Goal: Transaction & Acquisition: Obtain resource

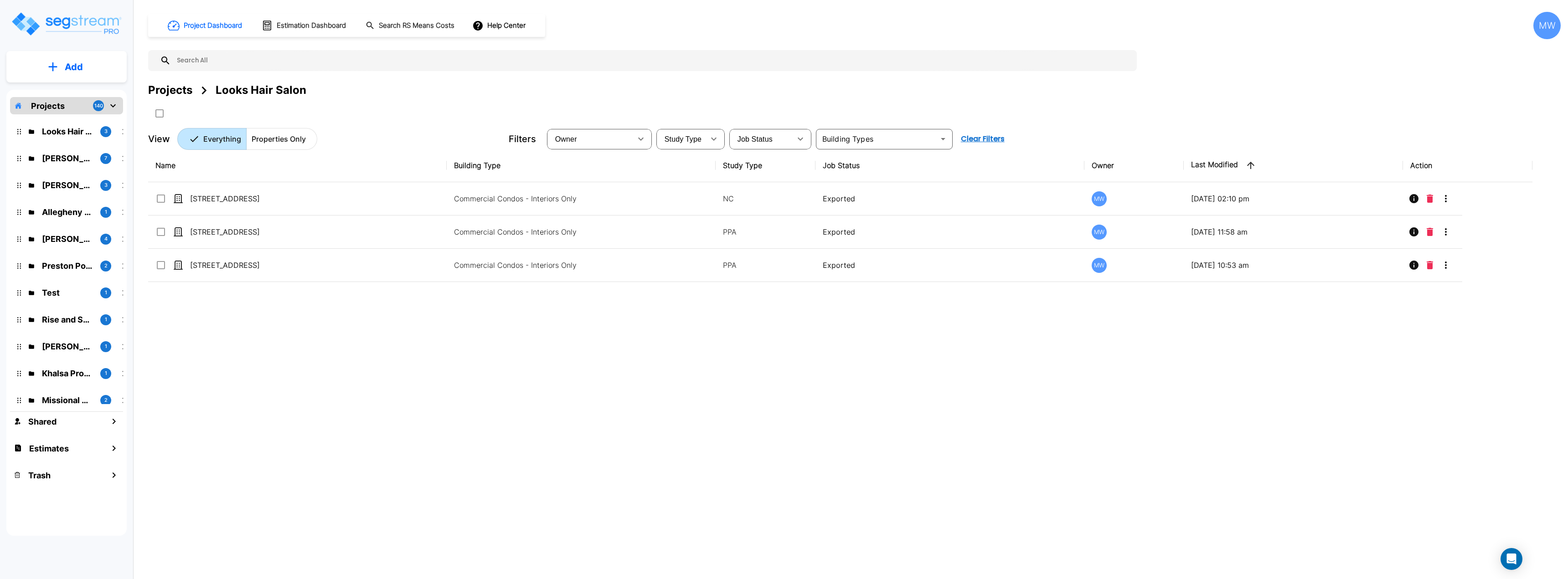
drag, startPoint x: 80, startPoint y: 182, endPoint x: 414, endPoint y: 485, distance: 451.0
click at [80, 182] on p "Tony Pope" at bounding box center [68, 185] width 51 height 12
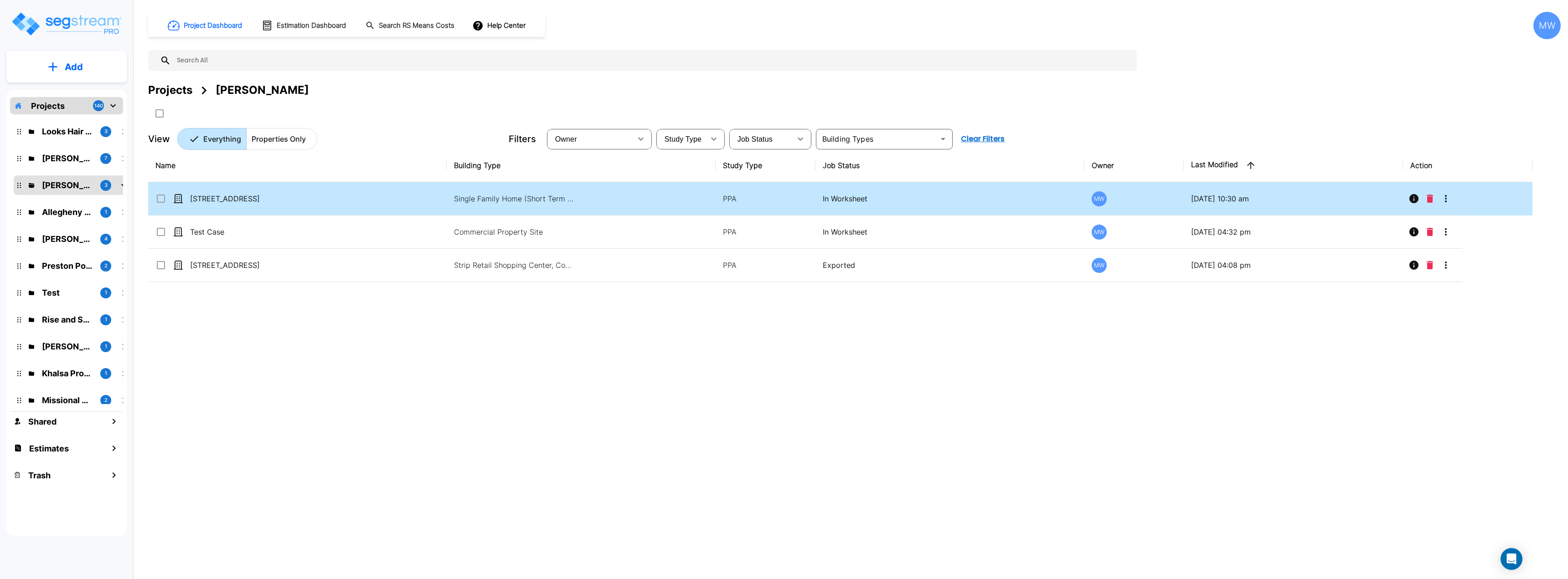
click at [359, 198] on td "[STREET_ADDRESS]" at bounding box center [297, 199] width 298 height 33
checkbox input "true"
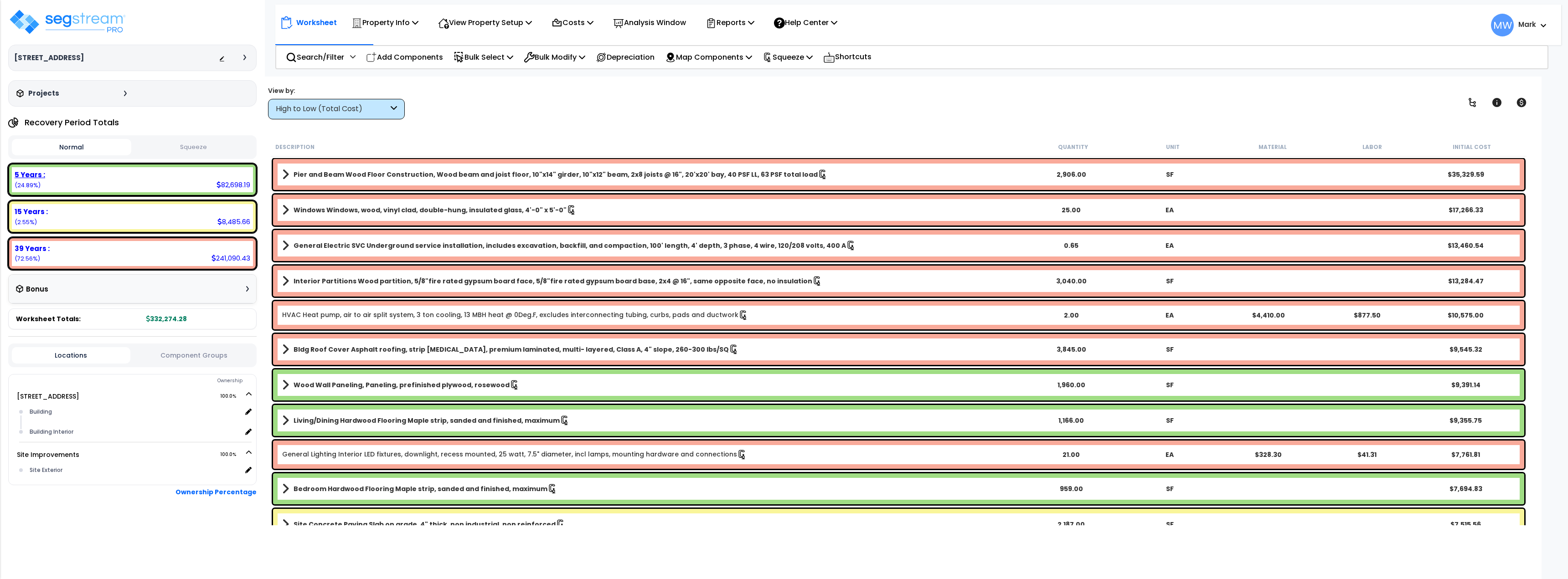
click at [213, 145] on button "Squeeze" at bounding box center [193, 147] width 119 height 16
click at [790, 61] on p "Squeeze" at bounding box center [788, 57] width 50 height 12
click at [998, 117] on div "View by: High to Low (Total Cost) High to Low (Total Cost)" at bounding box center [898, 102] width 1268 height 33
click at [806, 54] on p "Squeeze" at bounding box center [788, 57] width 50 height 12
click at [890, 105] on div "View by: High to Low (Total Cost) High to Low (Total Cost)" at bounding box center [898, 102] width 1268 height 33
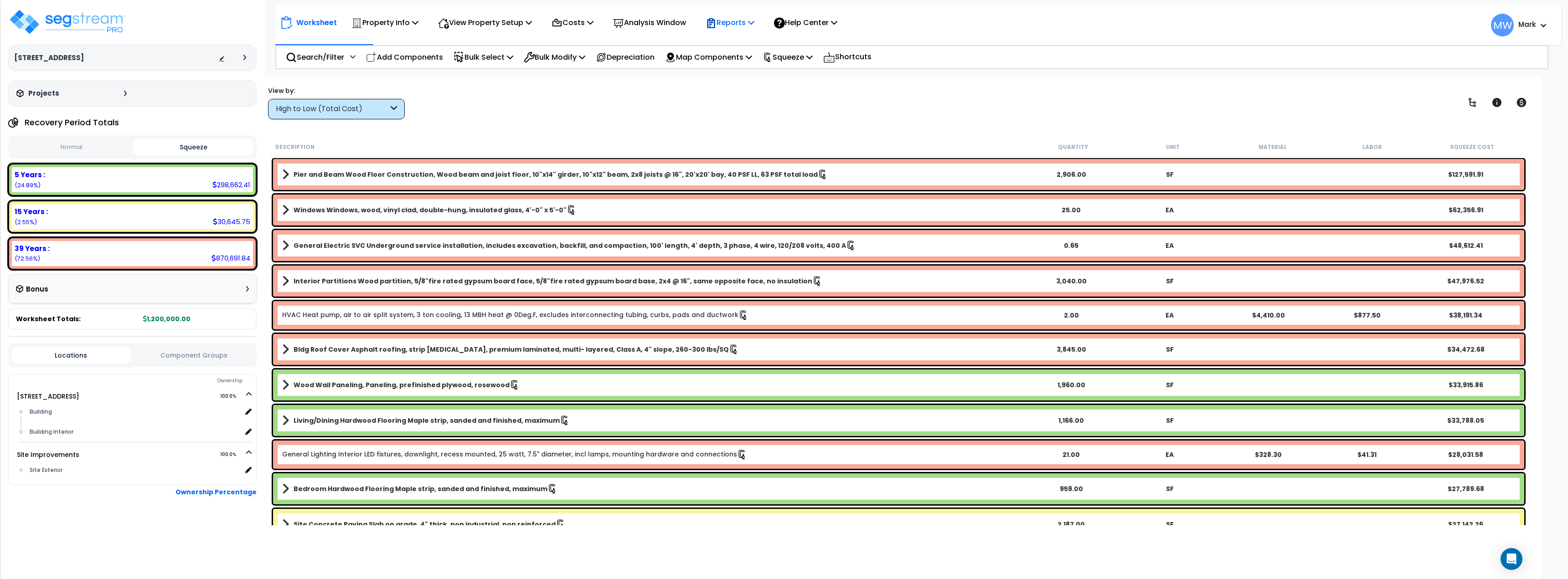
click at [740, 23] on p "Reports" at bounding box center [730, 23] width 49 height 12
click at [845, 145] on div "Description" at bounding box center [649, 147] width 748 height 9
click at [806, 48] on div "Squeeze" at bounding box center [788, 57] width 50 height 21
click at [895, 94] on div "View by: High to Low (Total Cost) High to Low (Total Cost)" at bounding box center [898, 102] width 1268 height 33
click at [802, 63] on p "Squeeze" at bounding box center [788, 57] width 50 height 12
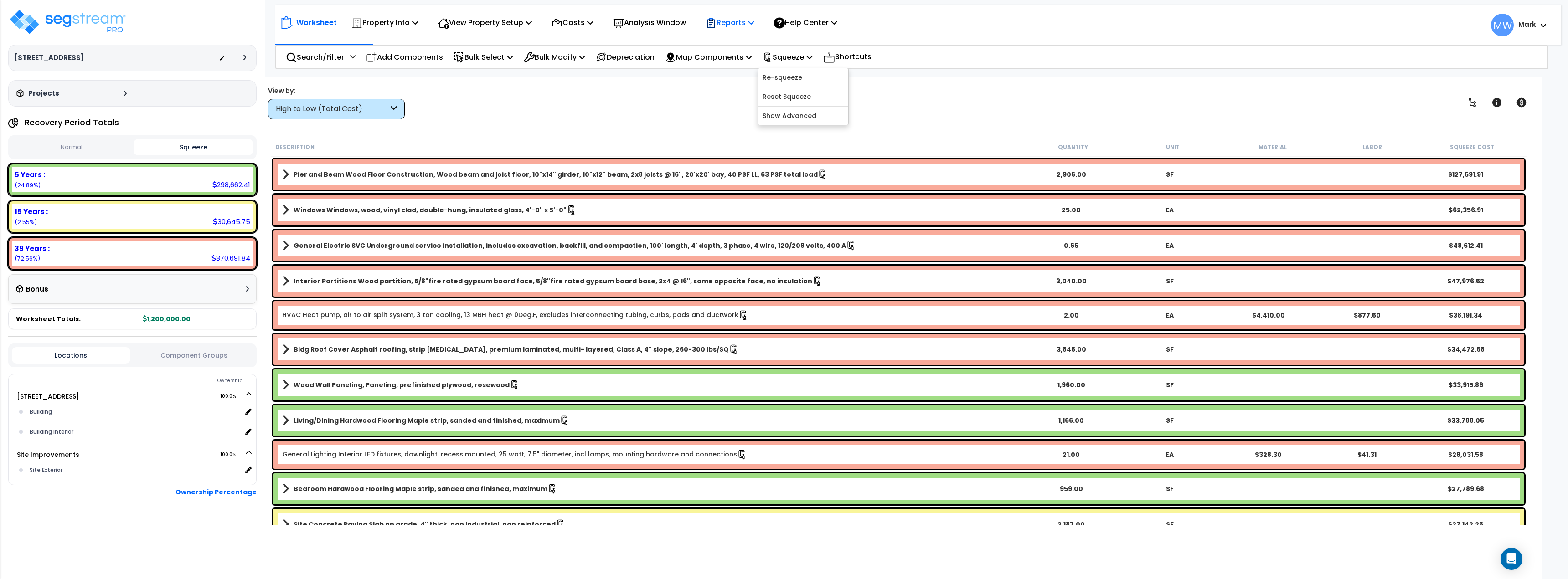
click at [743, 29] on p "Reports" at bounding box center [730, 23] width 49 height 12
click at [847, 96] on div "View by: High to Low (Total Cost) High to Low (Total Cost)" at bounding box center [898, 102] width 1268 height 33
click at [811, 61] on p "Squeeze" at bounding box center [788, 57] width 50 height 12
click at [696, 97] on div "View by: High to Low (Total Cost) High to Low (Total Cost)" at bounding box center [898, 102] width 1268 height 33
click at [805, 63] on p "Squeeze" at bounding box center [788, 57] width 50 height 12
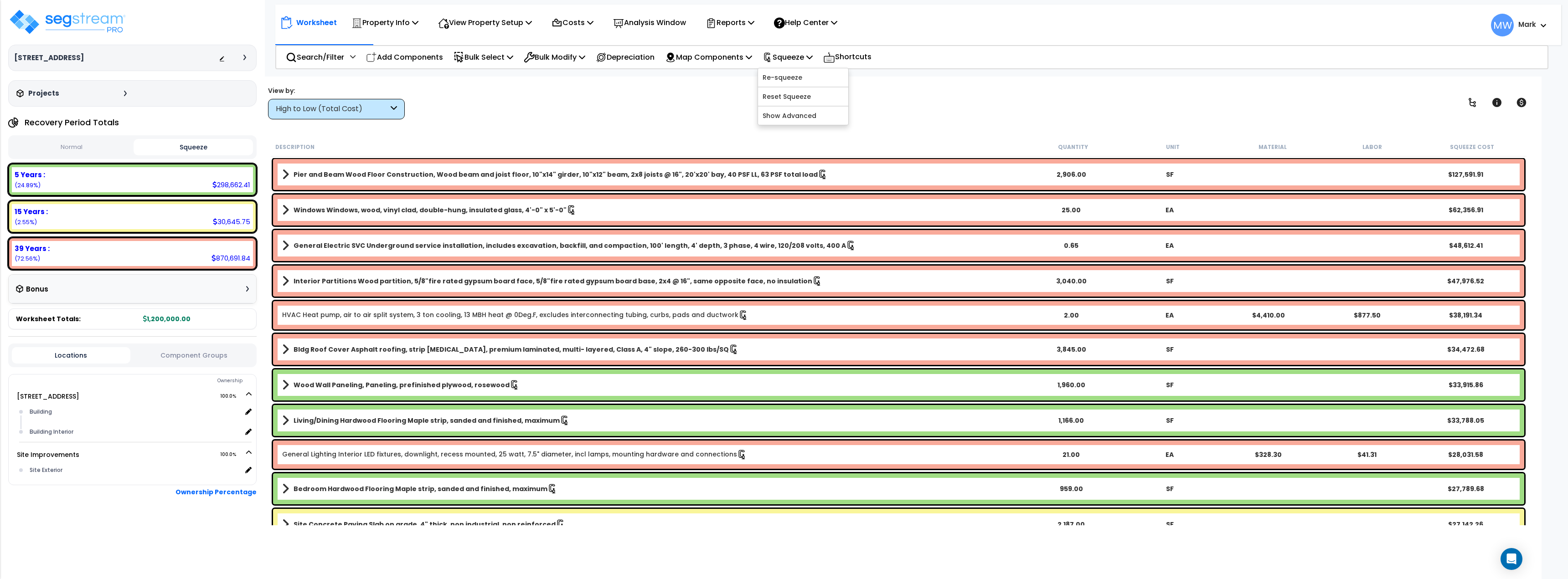
click at [909, 100] on div "View by: High to Low (Total Cost) High to Low (Total Cost)" at bounding box center [898, 102] width 1268 height 33
click at [752, 27] on p "Reports" at bounding box center [730, 23] width 49 height 12
click at [827, 116] on div "View by: High to Low (Total Cost) High to Low (Total Cost)" at bounding box center [898, 102] width 1268 height 33
click at [746, 33] on div "Reports" at bounding box center [730, 22] width 49 height 21
click at [676, 99] on div "View by: High to Low (Total Cost) High to Low (Total Cost)" at bounding box center [898, 102] width 1268 height 33
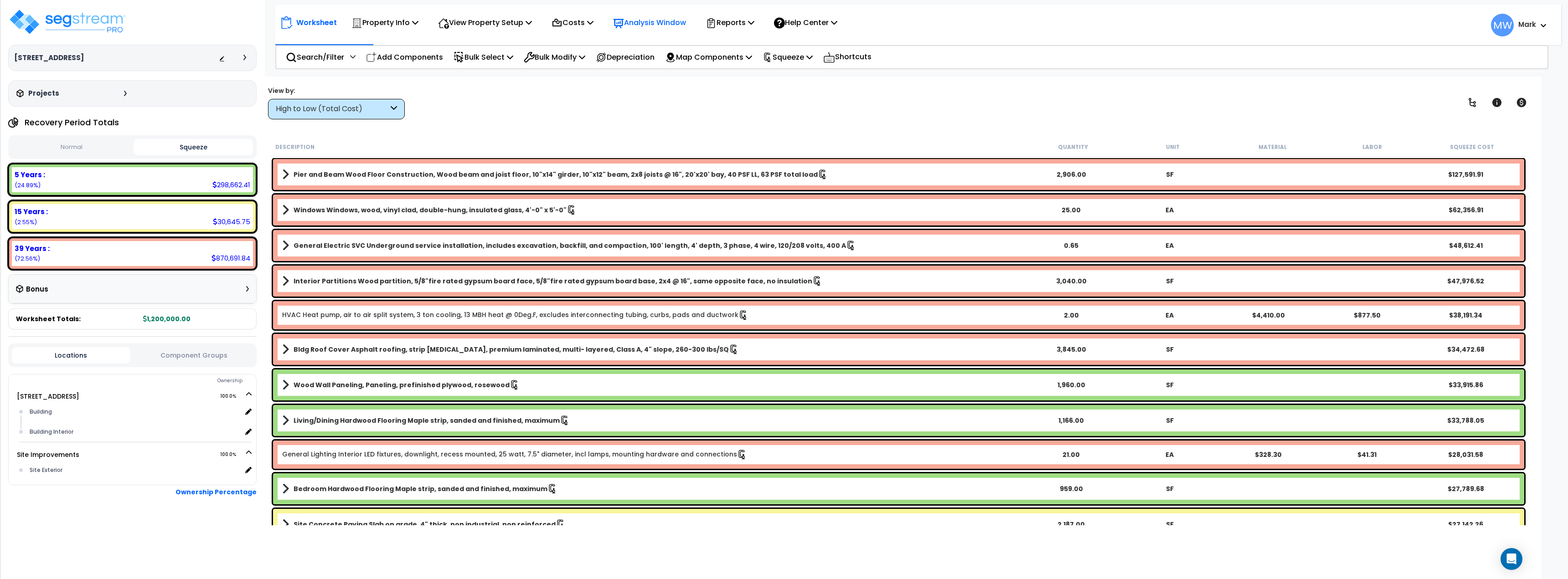
click at [660, 24] on p "Analysis Window" at bounding box center [649, 23] width 73 height 12
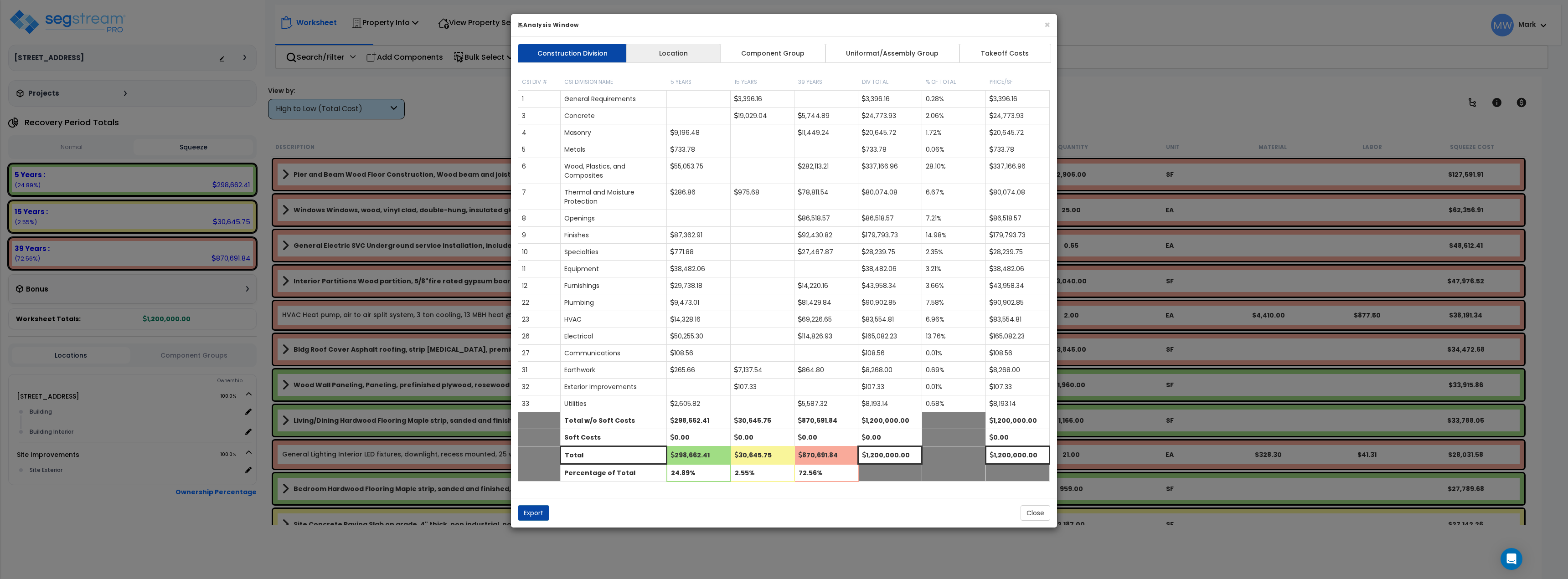
click at [695, 45] on link "Location" at bounding box center [673, 53] width 94 height 19
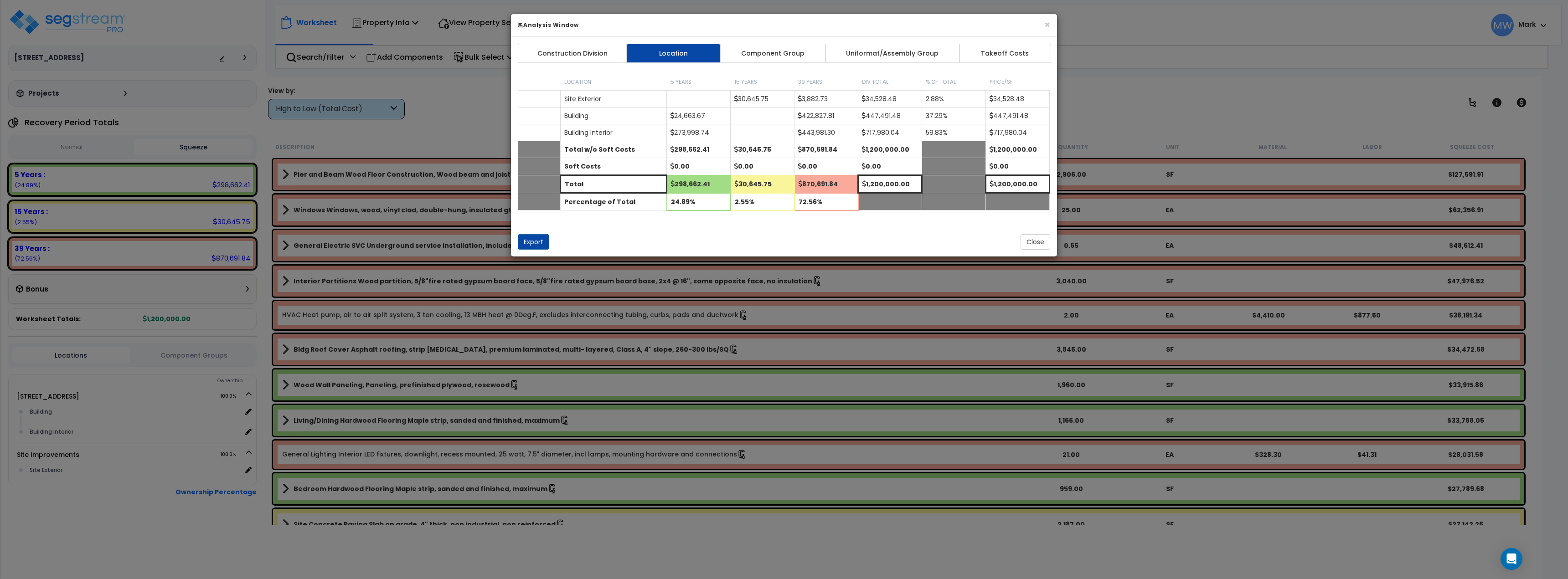
click at [761, 56] on link "Component Group" at bounding box center [772, 53] width 106 height 19
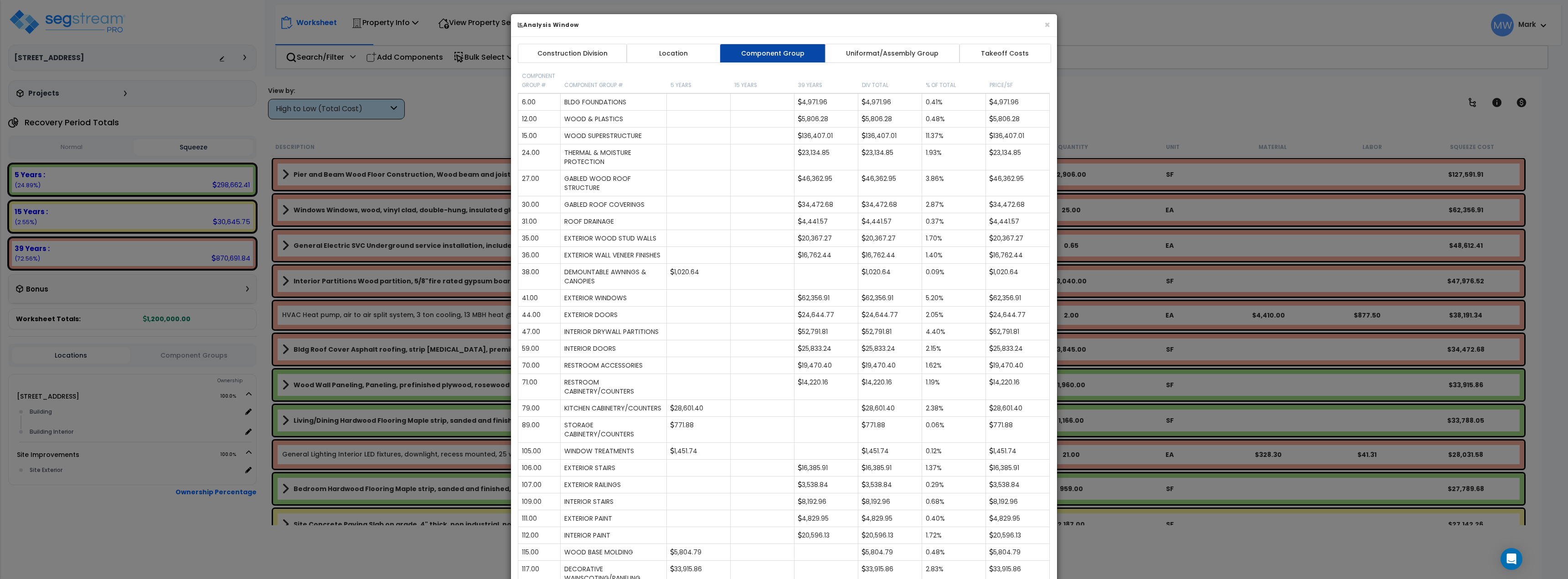
click at [1128, 100] on div "× Analysis Window Construction Division Location Component Group Uniformat/Asse…" at bounding box center [784, 290] width 1568 height 579
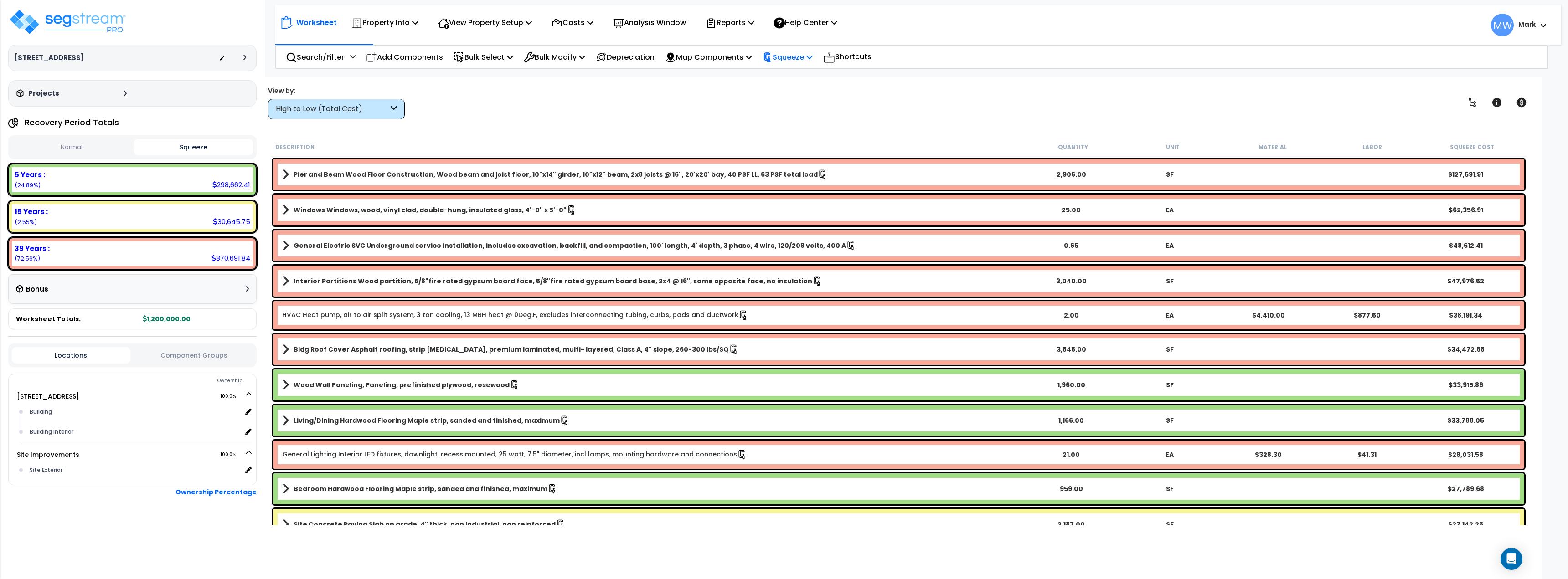
click at [805, 55] on p "Squeeze" at bounding box center [788, 57] width 50 height 12
click at [899, 91] on div "View by: High to Low (Total Cost) High to Low (Total Cost)" at bounding box center [898, 102] width 1268 height 33
click at [752, 26] on p "Reports" at bounding box center [730, 23] width 49 height 12
click at [751, 43] on link "Get Report" at bounding box center [746, 43] width 90 height 18
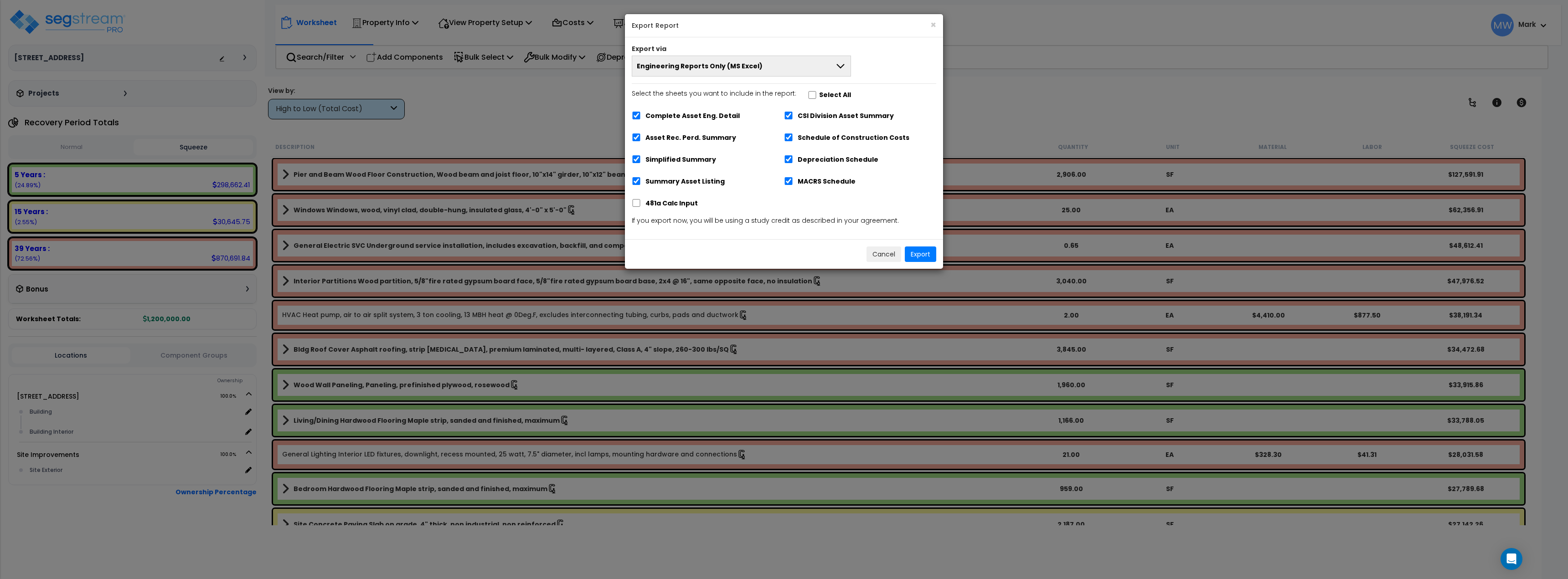
click at [767, 63] on button "Engineering Reports Only (MS Excel)" at bounding box center [741, 66] width 219 height 21
click at [772, 122] on li "Engineering Report & Narrative Report (MS Excel & MS Word)" at bounding box center [741, 128] width 219 height 21
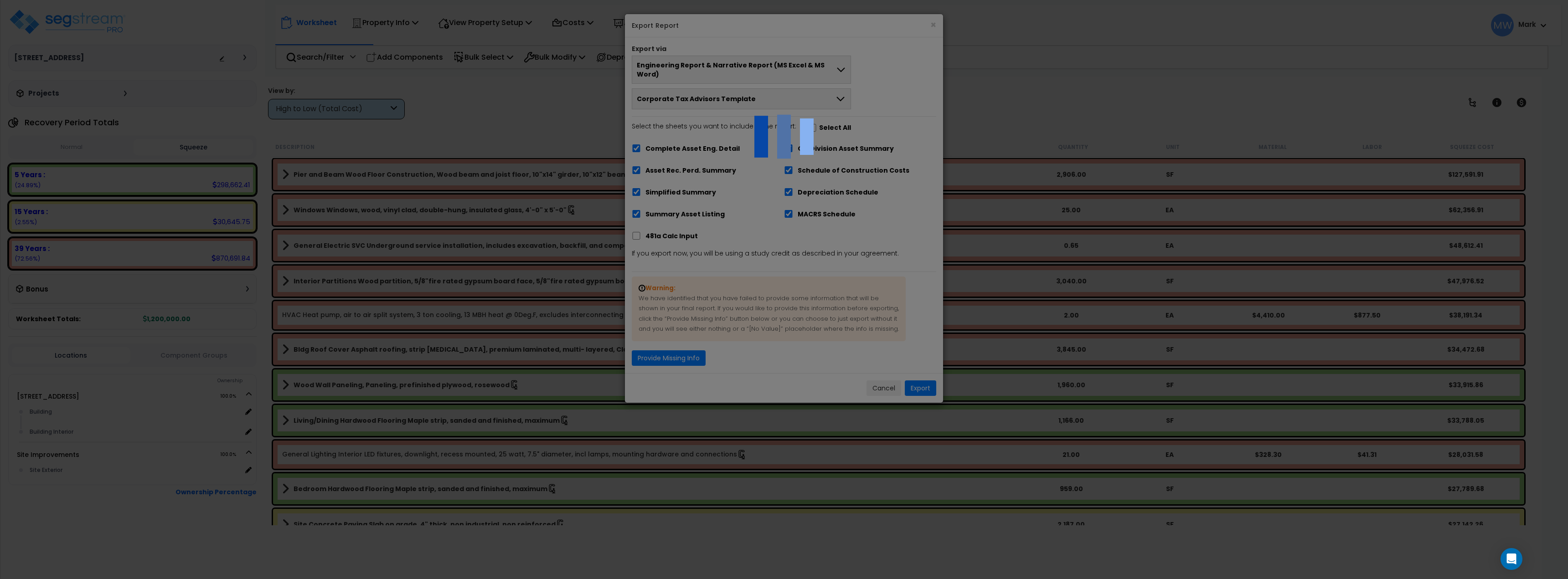
click at [887, 387] on div at bounding box center [784, 290] width 1568 height 579
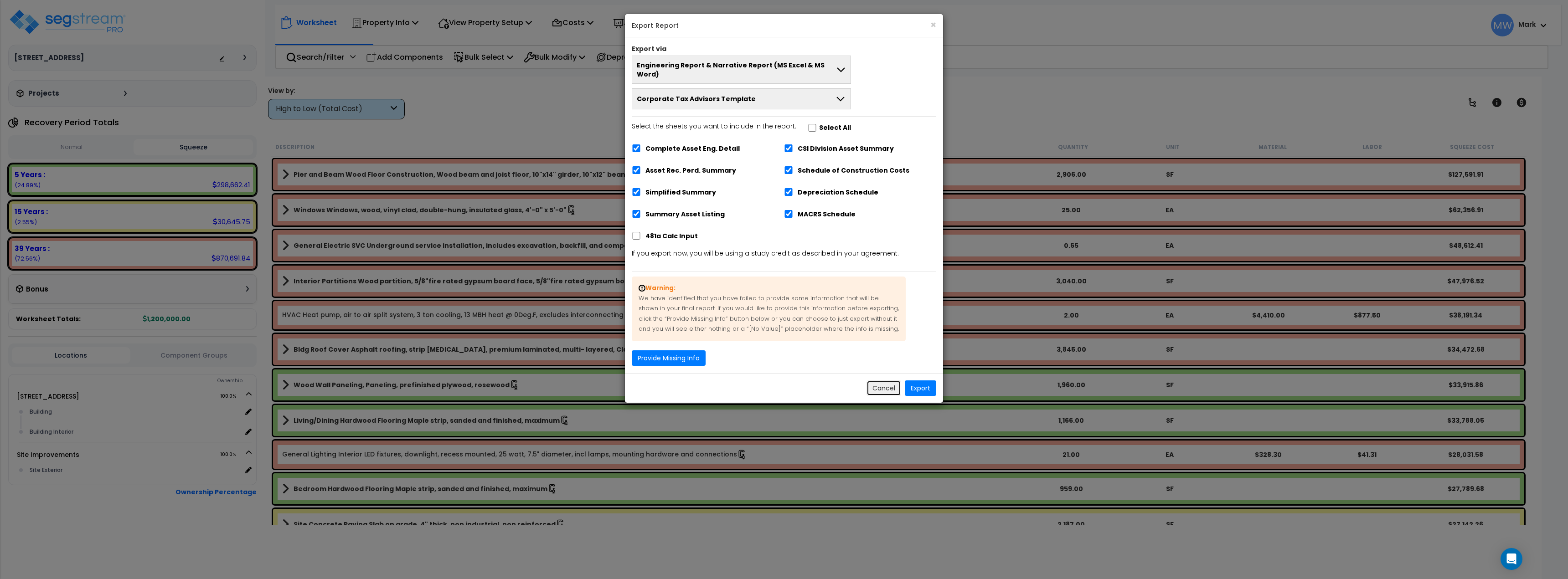
click at [876, 380] on button "Cancel" at bounding box center [884, 387] width 35 height 15
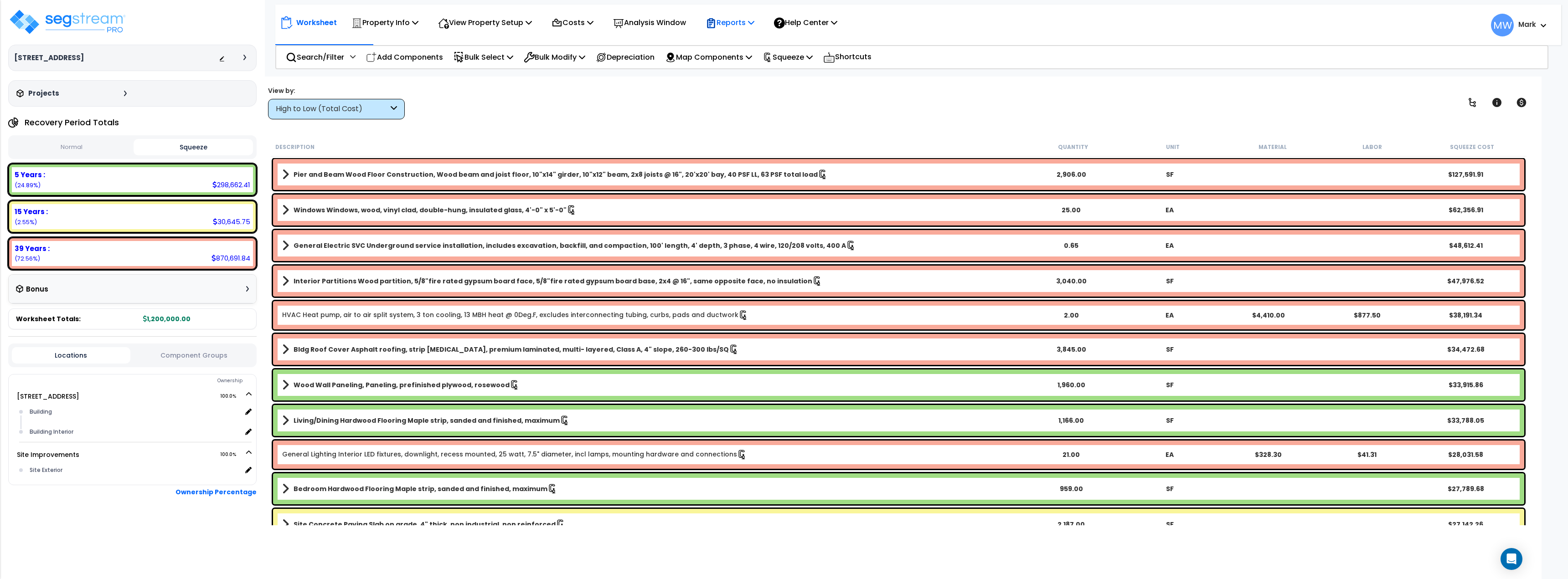
click at [737, 26] on p "Reports" at bounding box center [730, 23] width 49 height 12
click at [752, 60] on link "Manage Report Images" at bounding box center [746, 63] width 90 height 18
click at [754, 22] on p "Reports" at bounding box center [730, 23] width 49 height 12
click at [865, 100] on div "View by: High to Low (Total Cost) High to Low (Total Cost)" at bounding box center [898, 102] width 1268 height 33
click at [740, 21] on p "Reports" at bounding box center [730, 23] width 49 height 12
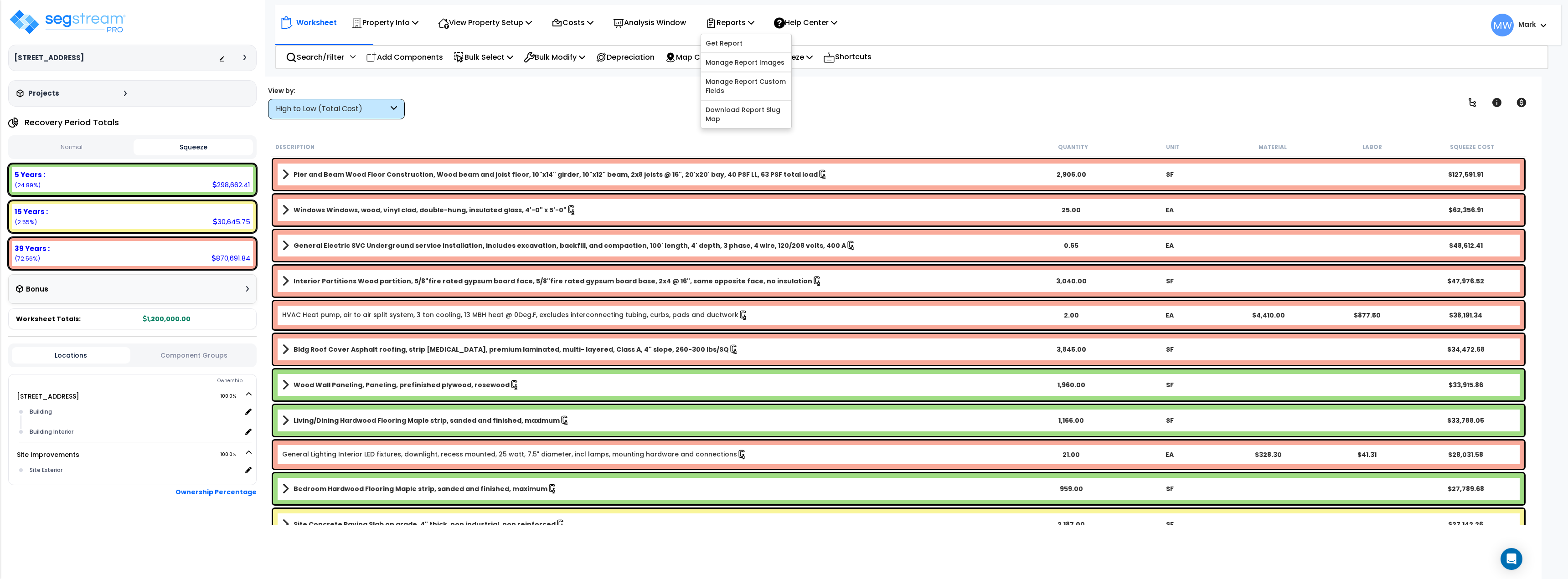
click at [855, 80] on div "Worksheet Property Info Property Setup Add Property Unit Template property Clon…" at bounding box center [898, 366] width 1286 height 579
click at [754, 24] on p "Reports" at bounding box center [730, 23] width 49 height 12
click at [912, 121] on div "Worksheet Property Info Property Setup Add Property Unit Template property Clon…" at bounding box center [898, 366] width 1286 height 579
click at [751, 21] on p "Reports" at bounding box center [730, 23] width 49 height 12
click at [726, 46] on link "Get Report" at bounding box center [746, 43] width 90 height 18
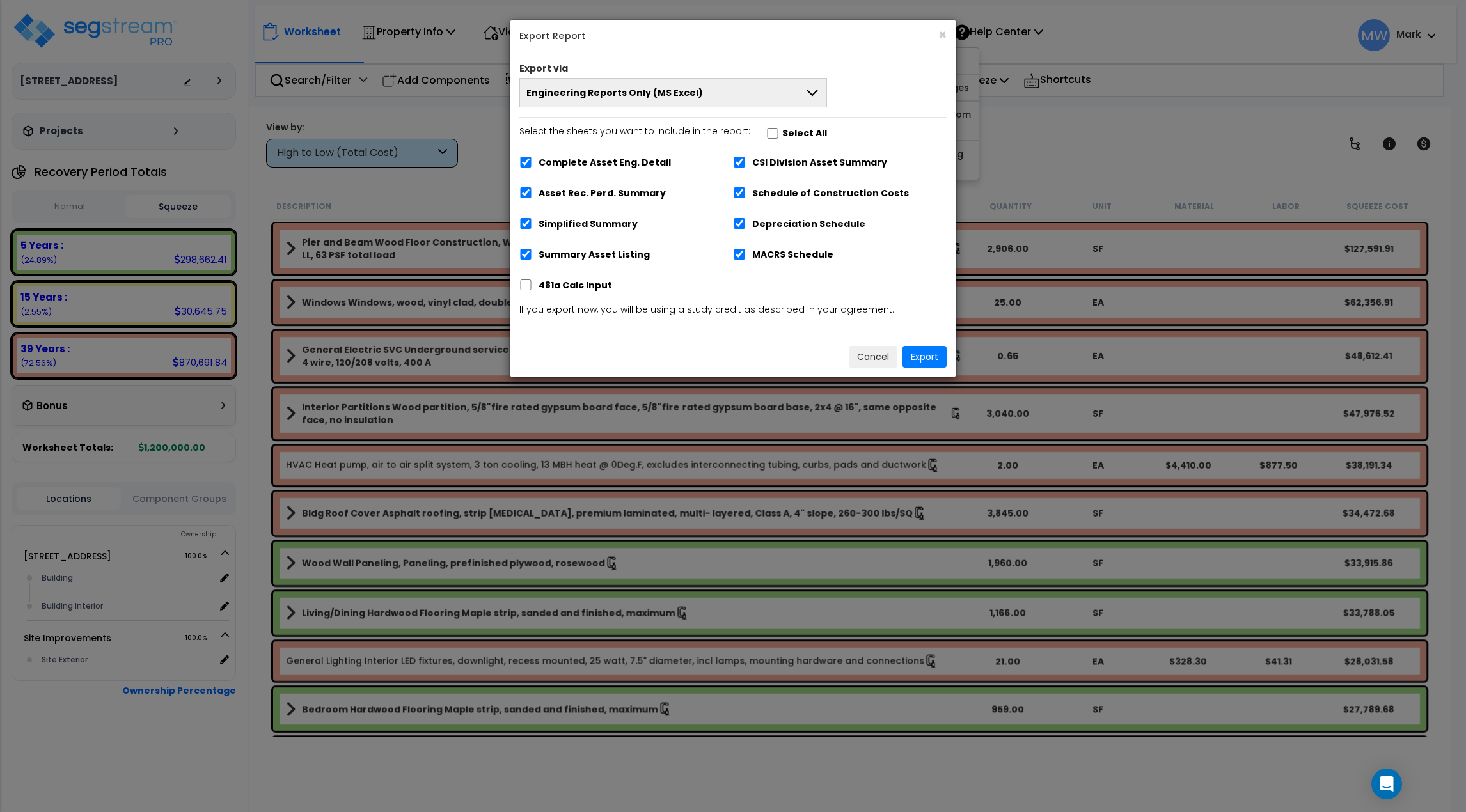
click at [758, 85] on button "Engineering Reports Only (MS Excel)" at bounding box center [673, 92] width 308 height 29
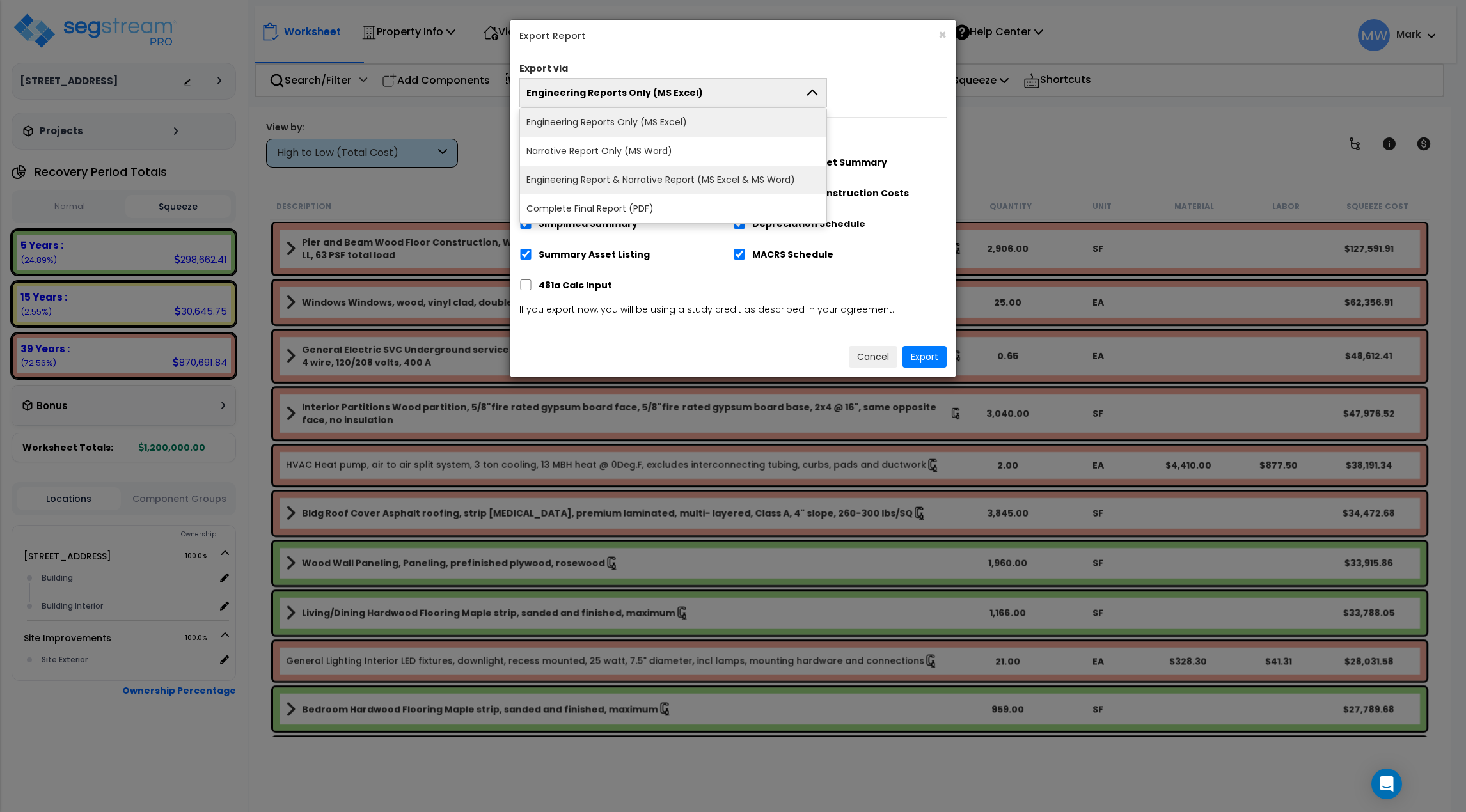
click at [742, 175] on li "Engineering Report & Narrative Report (MS Excel & MS Word)" at bounding box center [673, 180] width 307 height 29
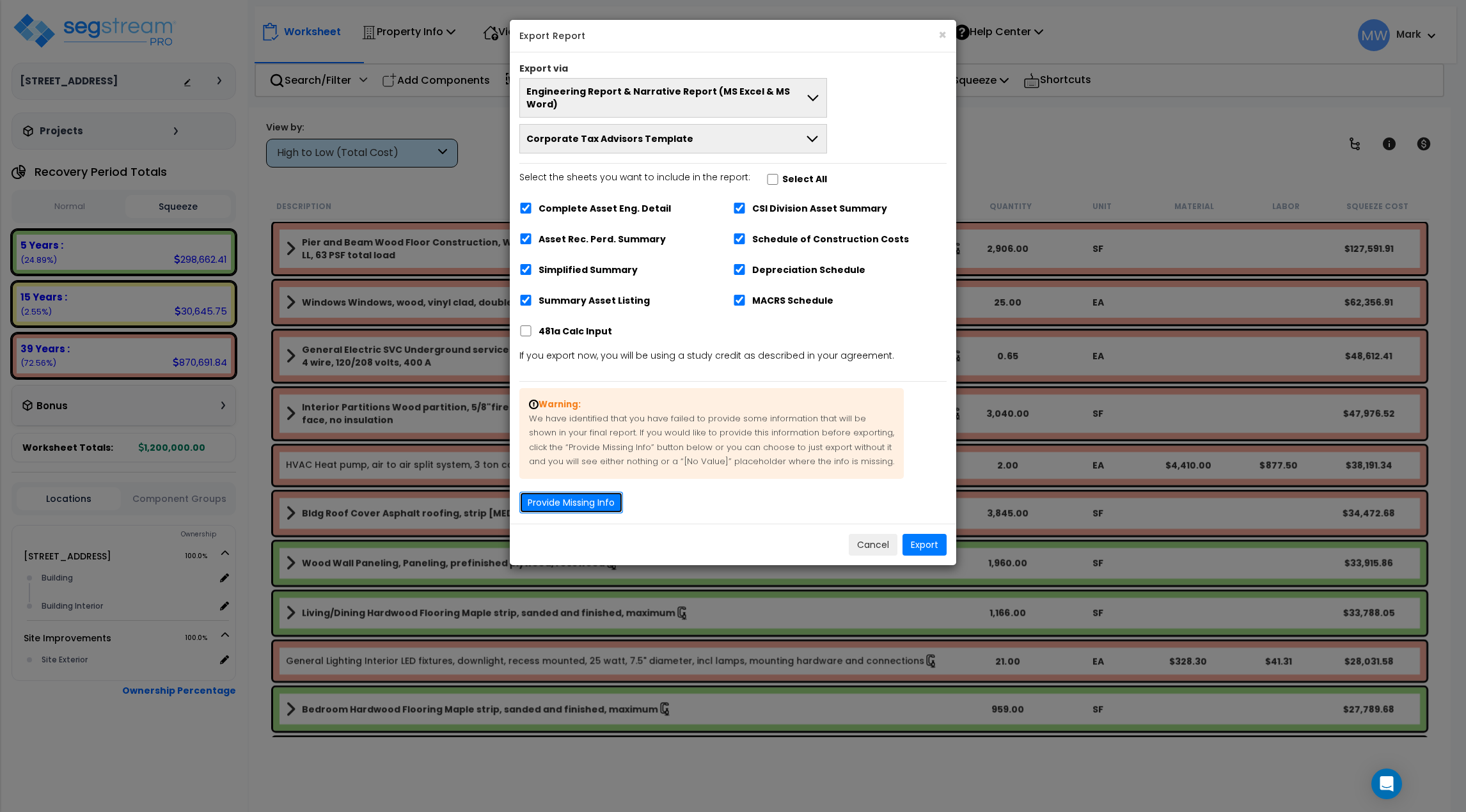
click at [551, 492] on button "Provide Missing Info" at bounding box center [571, 502] width 103 height 21
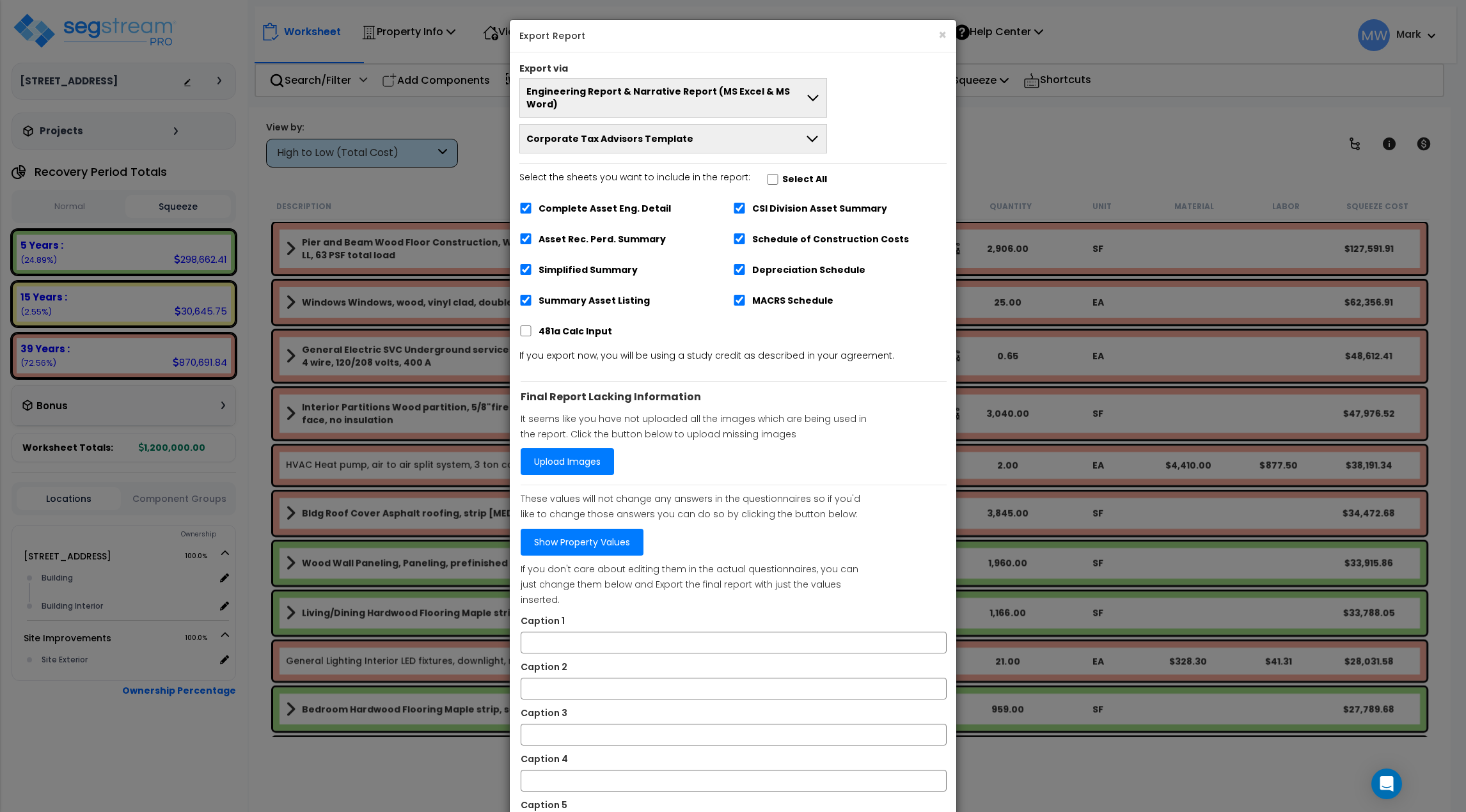
scroll to position [124, 0]
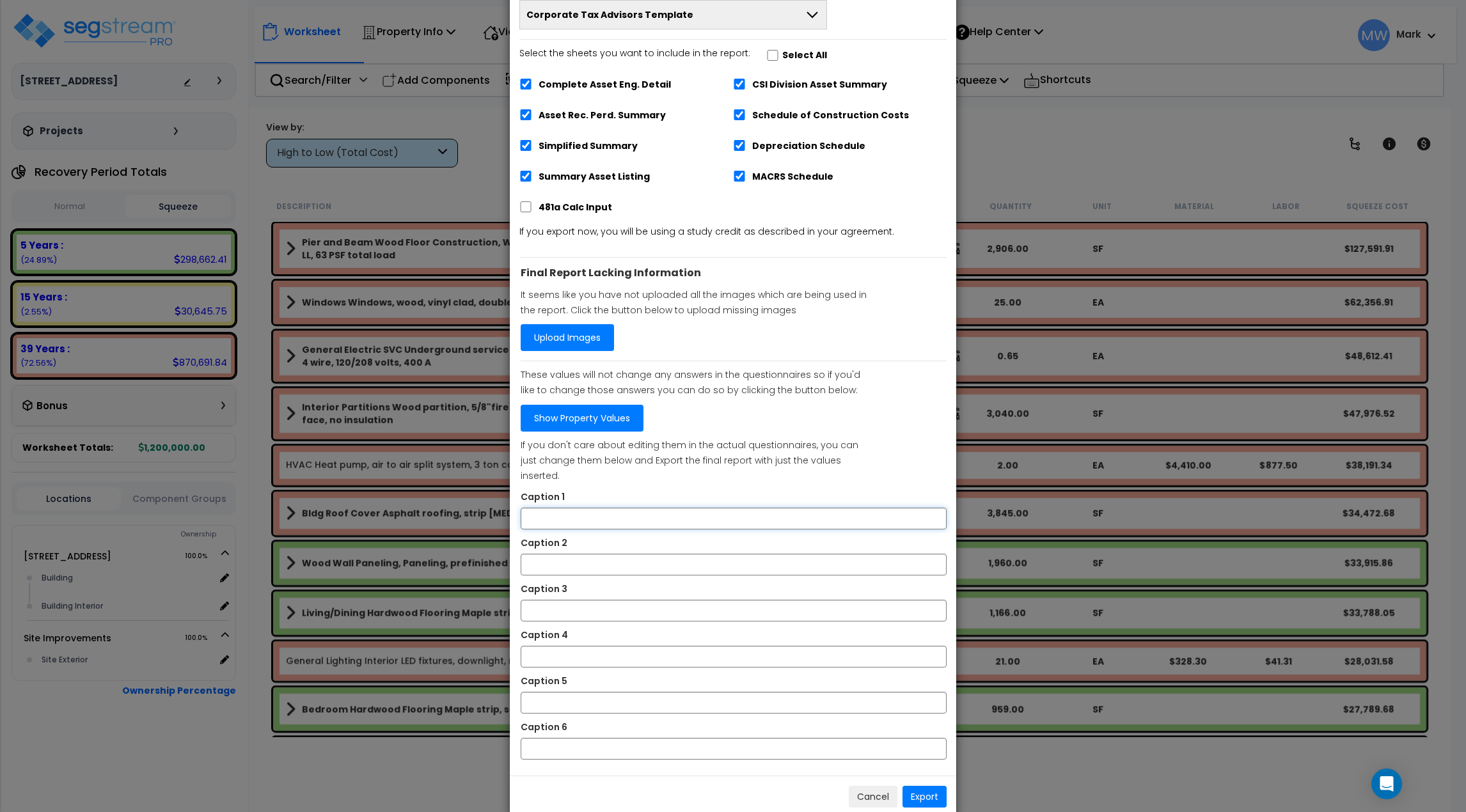
click at [585, 508] on input "Caption 1" at bounding box center [734, 518] width 426 height 21
type input "1"
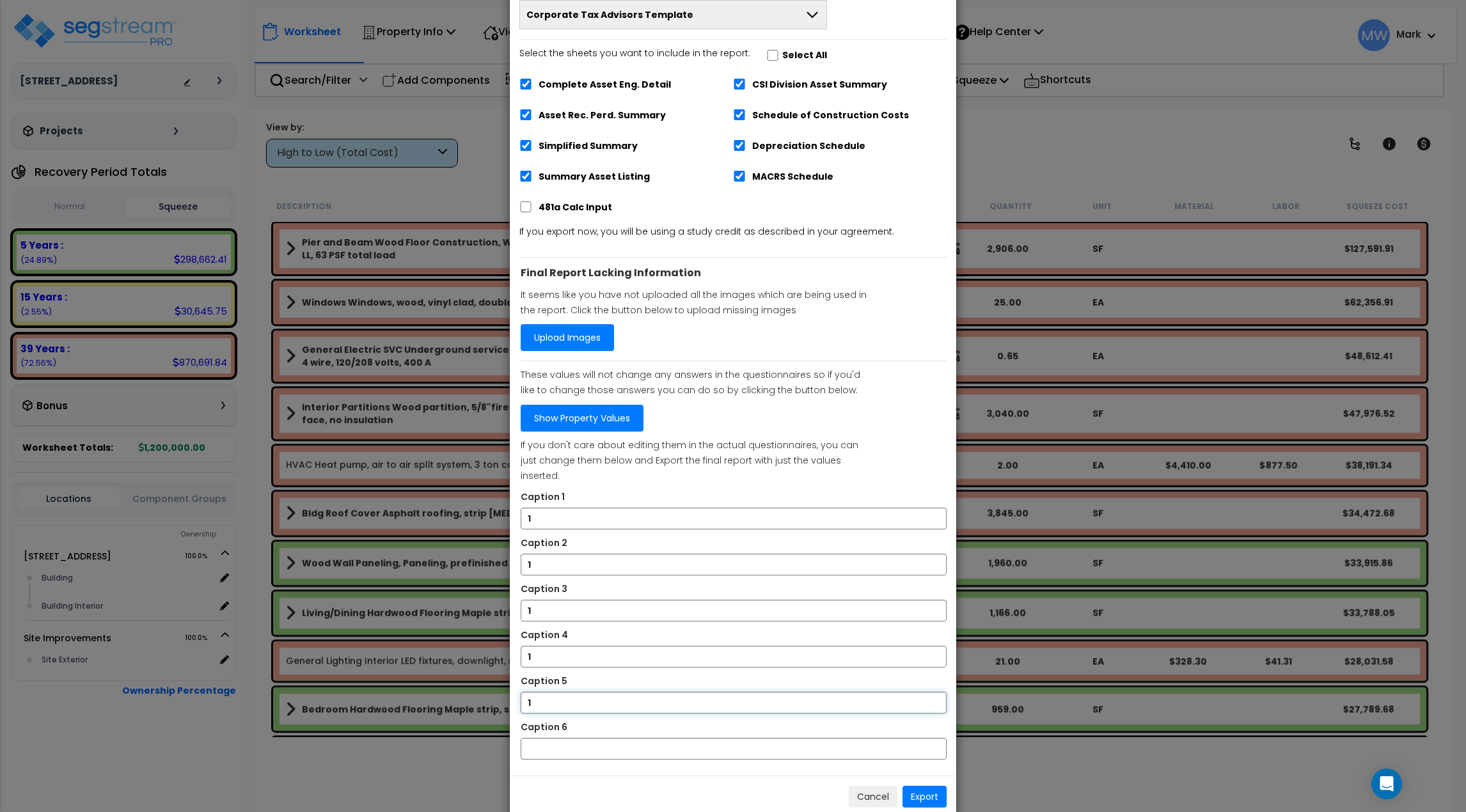
type input "1"
click at [935, 786] on button "Export" at bounding box center [925, 796] width 44 height 21
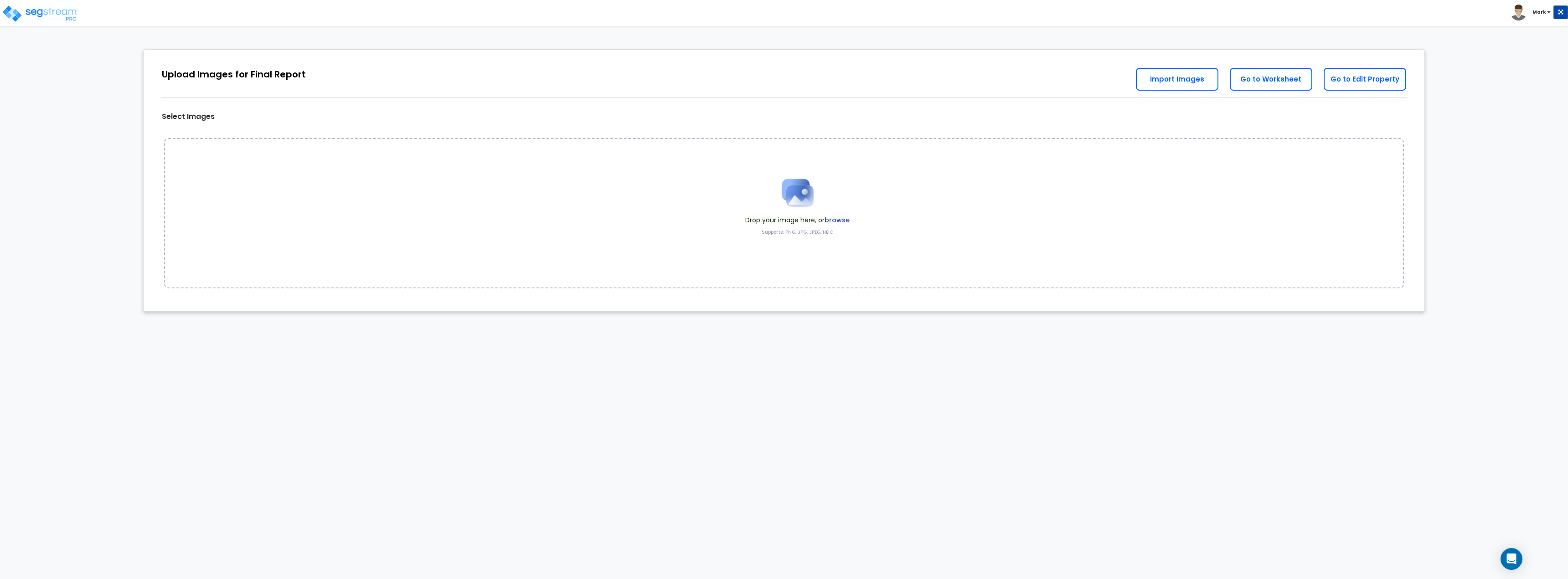
click at [784, 220] on span "Drop your image here, or browse" at bounding box center [797, 220] width 104 height 9
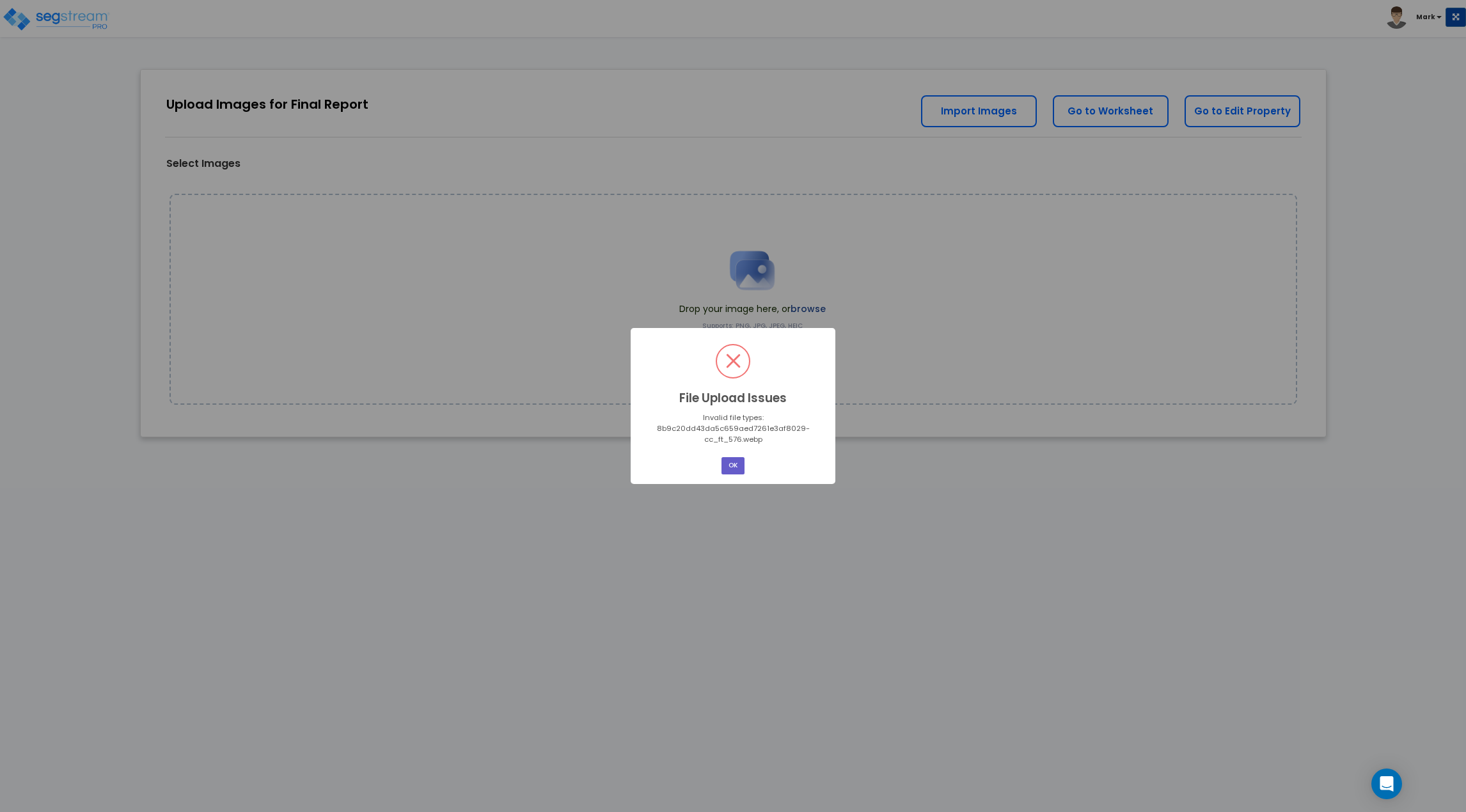
click at [733, 471] on button "OK" at bounding box center [733, 465] width 23 height 17
click at [736, 464] on button "OK" at bounding box center [733, 465] width 23 height 17
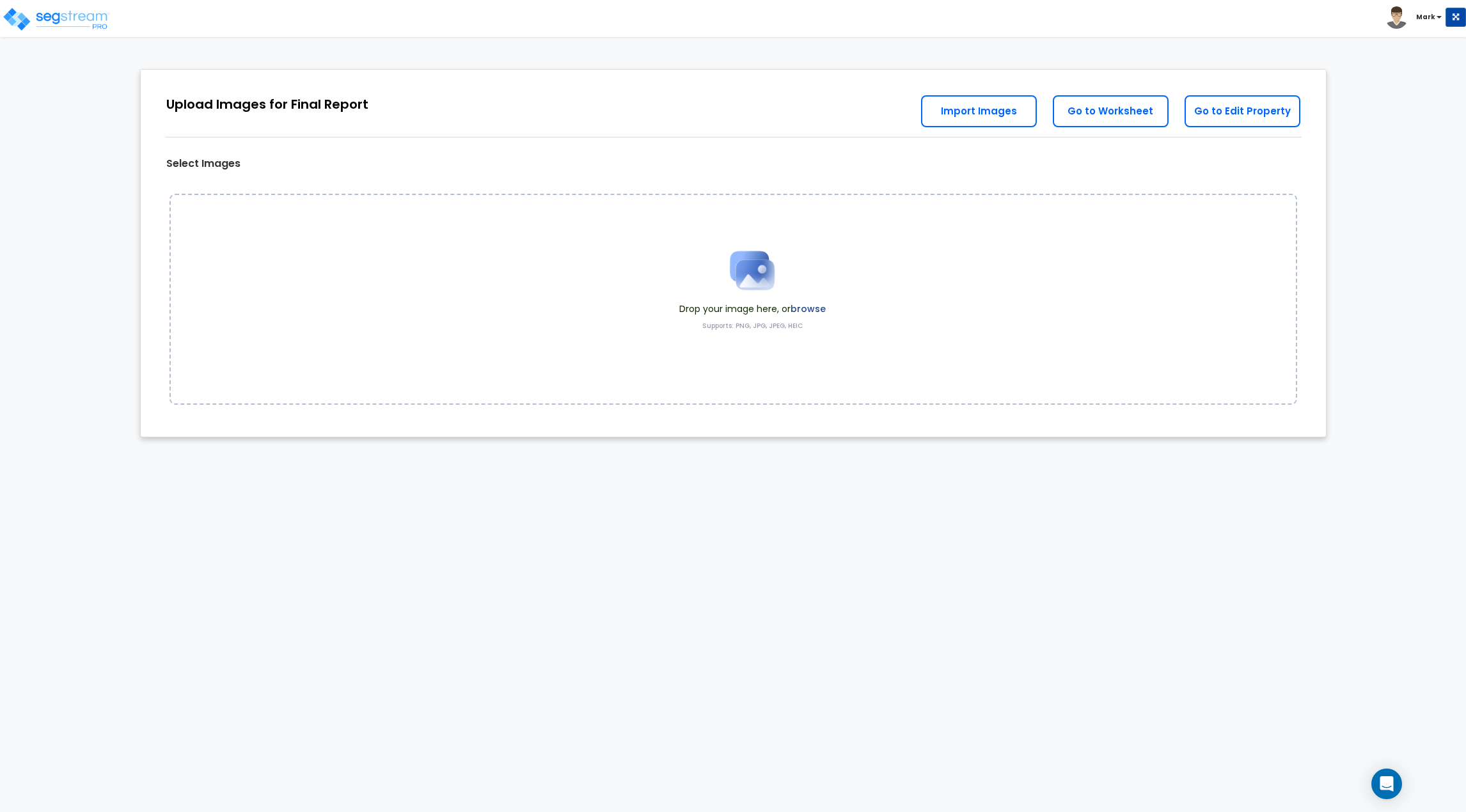
click at [802, 309] on label "browse" at bounding box center [808, 308] width 35 height 13
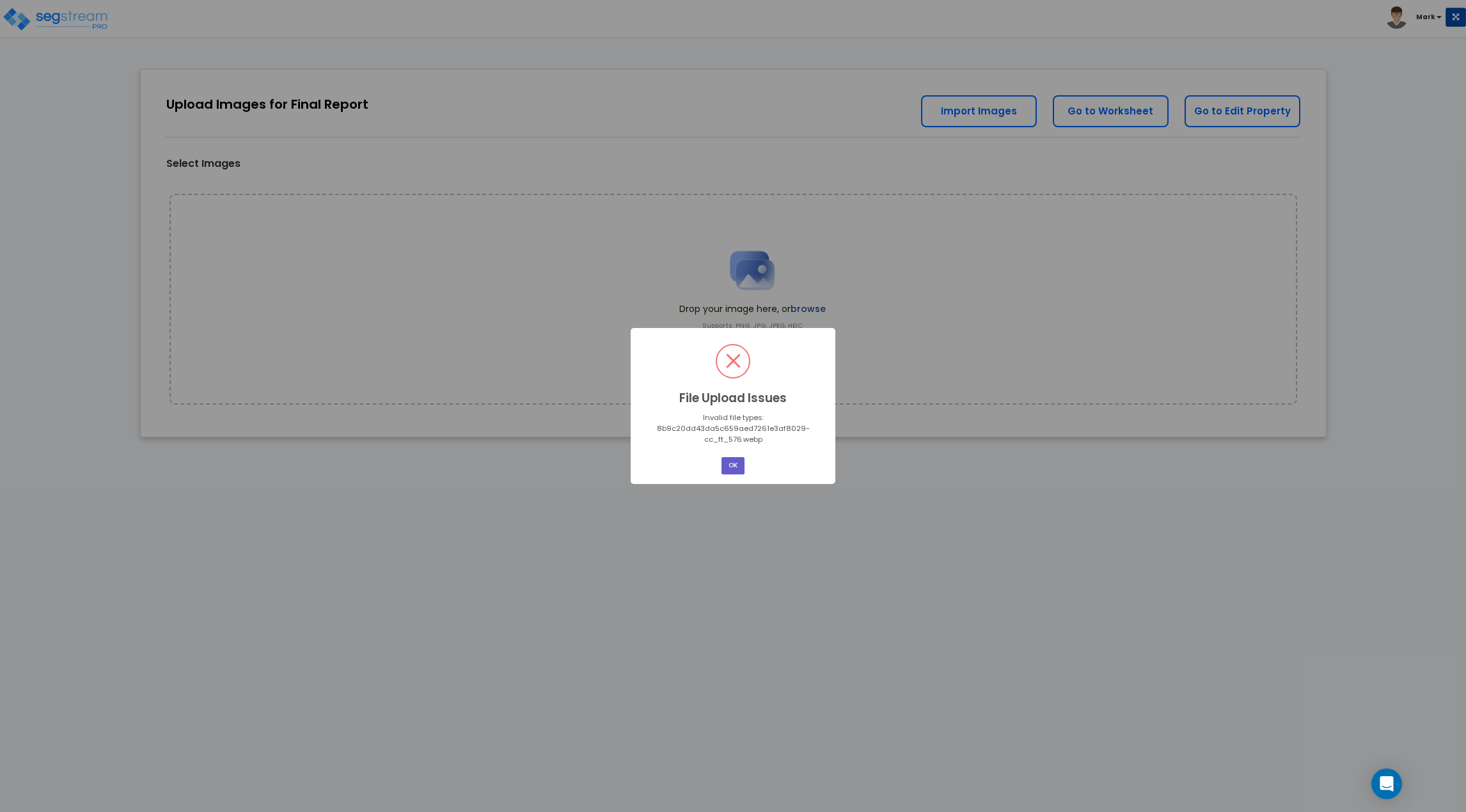
click at [731, 470] on button "OK" at bounding box center [733, 465] width 23 height 17
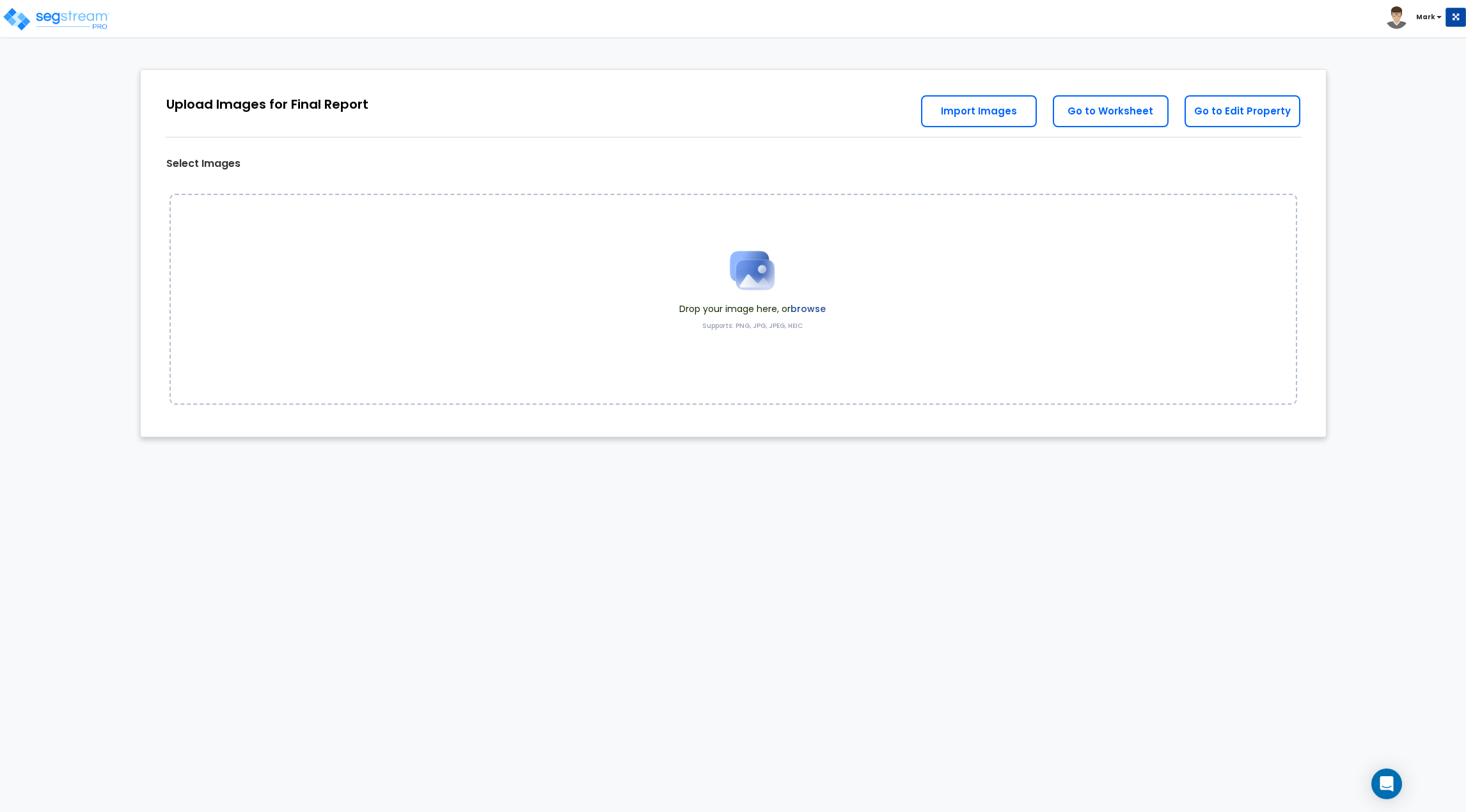
drag, startPoint x: 786, startPoint y: 296, endPoint x: 1177, endPoint y: 477, distance: 430.9
click at [1177, 450] on html "Toggle navigation Mark x" at bounding box center [733, 225] width 1466 height 450
